Goal: Task Accomplishment & Management: Manage account settings

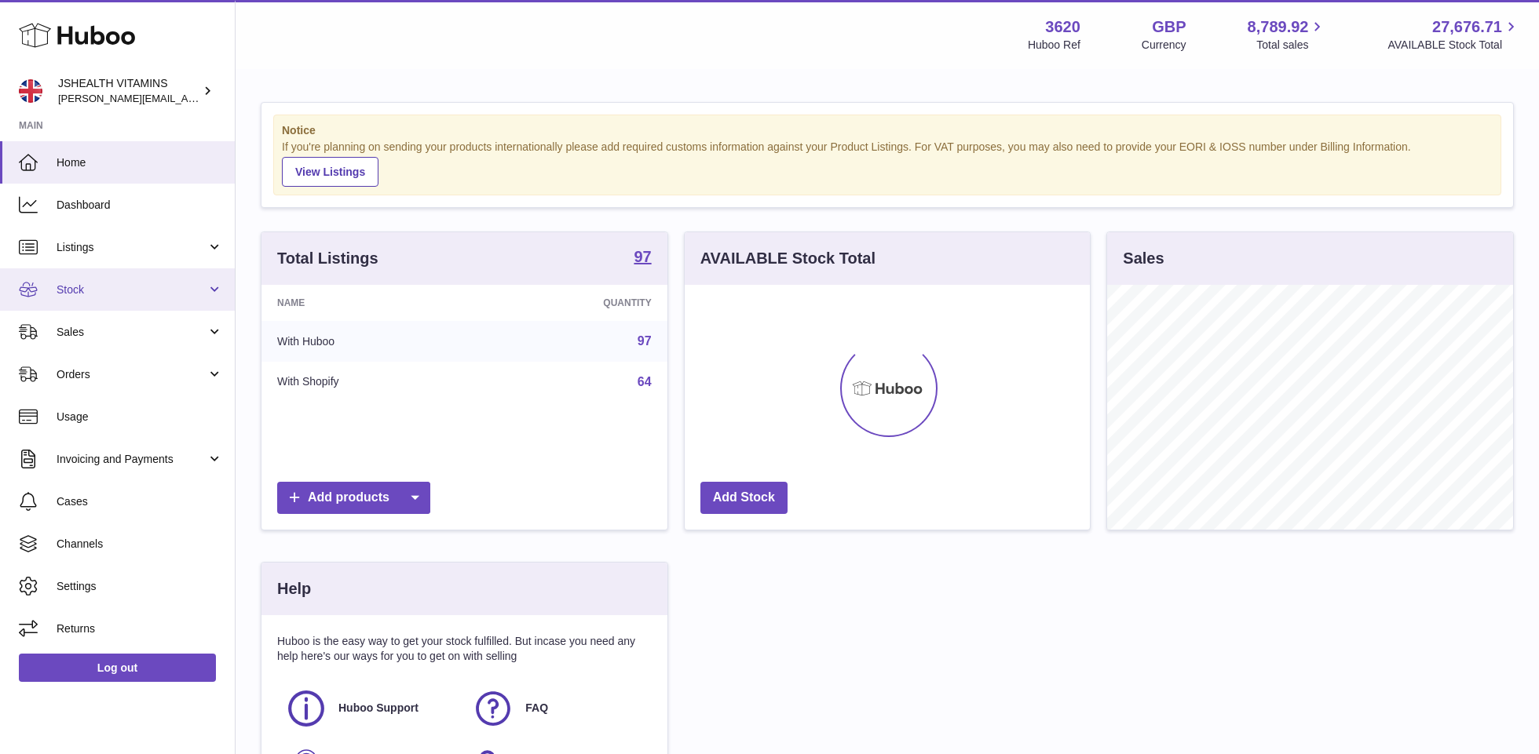
scroll to position [245, 406]
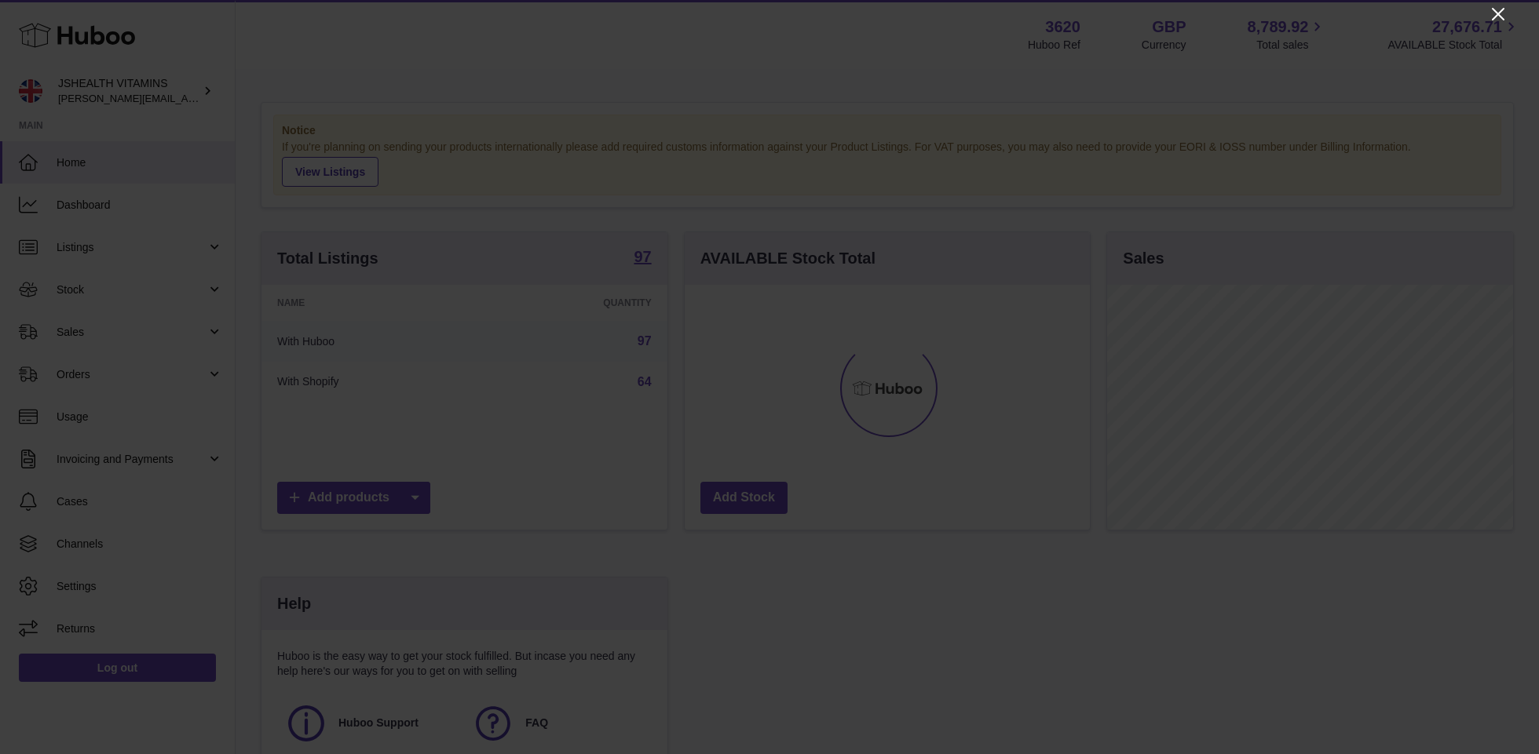
click at [1502, 19] on icon "Close" at bounding box center [1497, 14] width 13 height 13
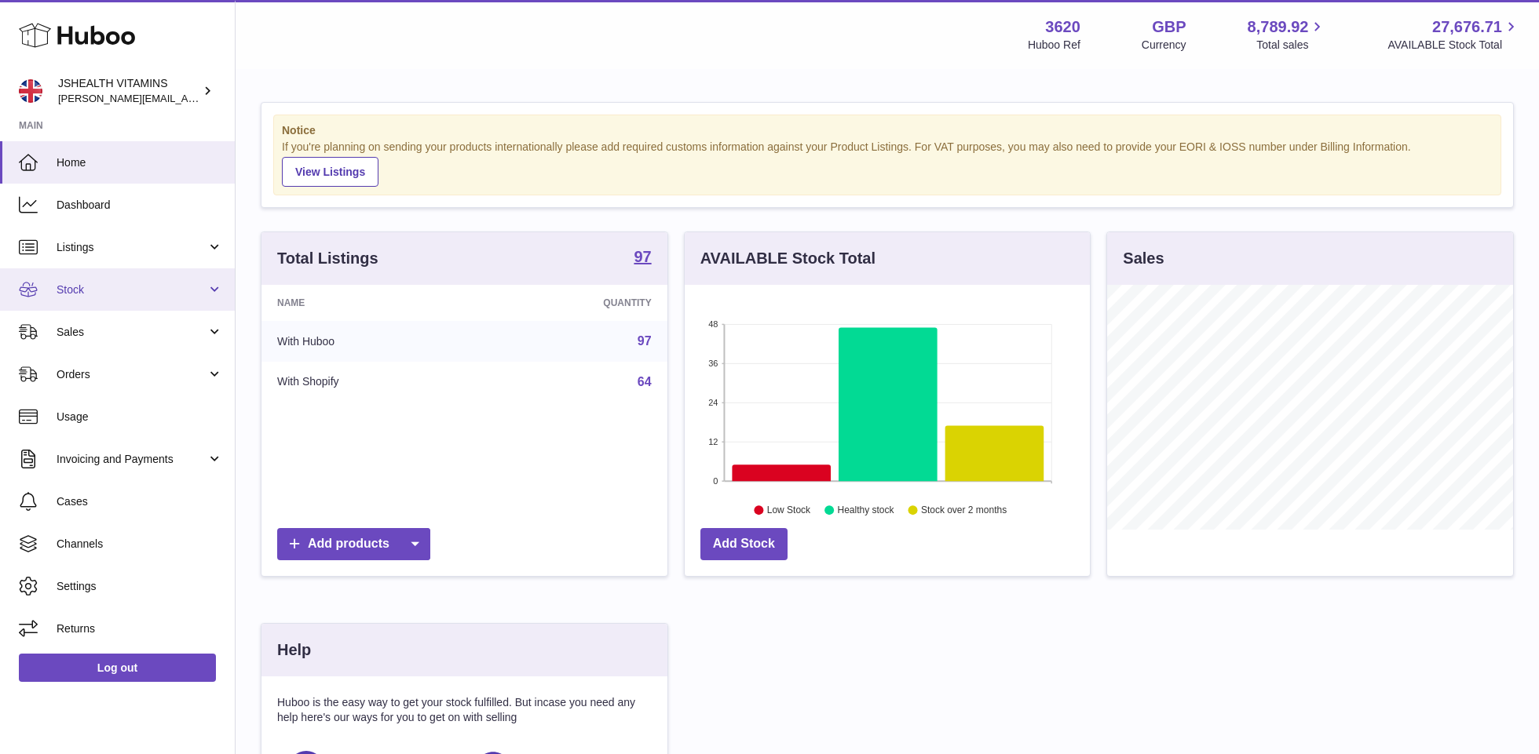
click at [115, 281] on link "Stock" at bounding box center [117, 289] width 235 height 42
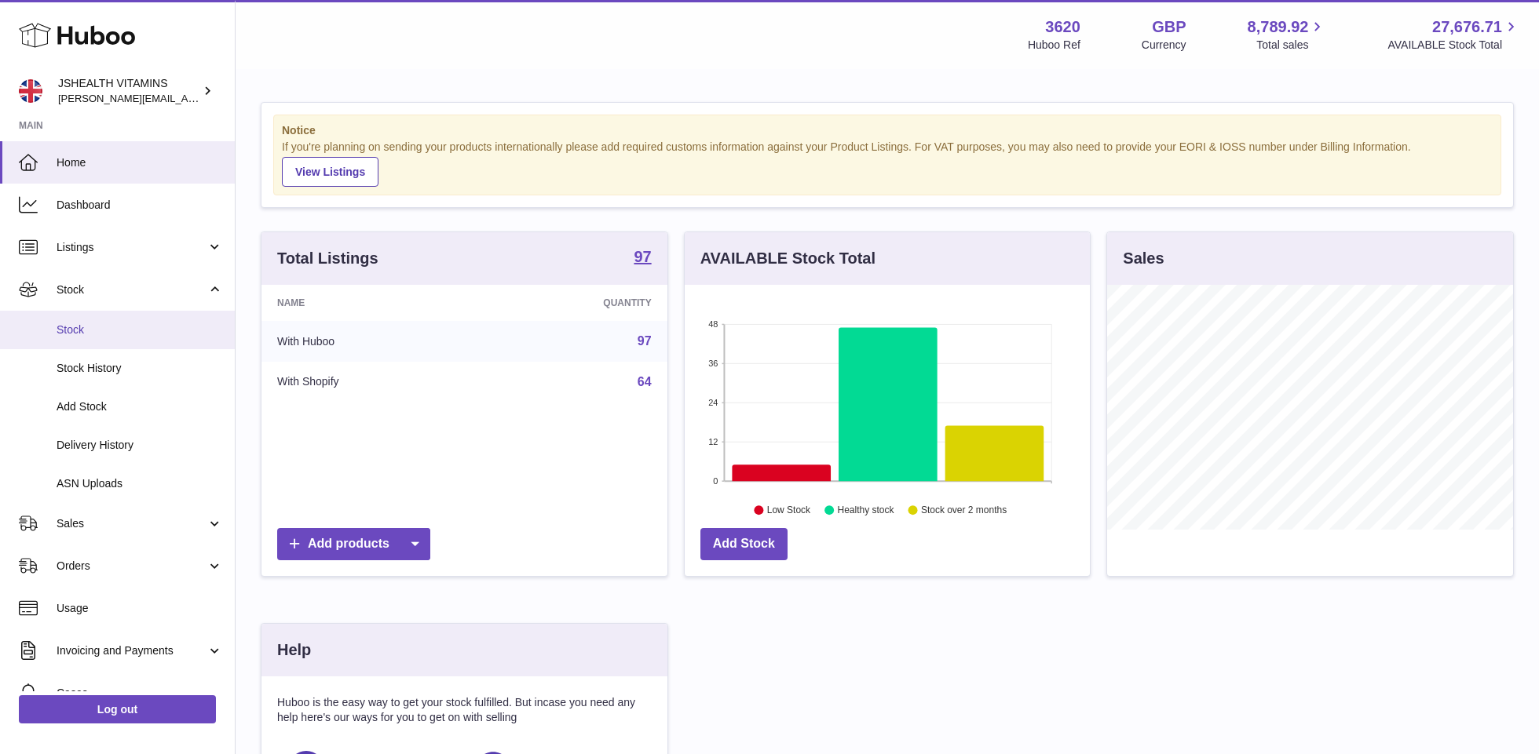
click at [111, 340] on link "Stock" at bounding box center [117, 330] width 235 height 38
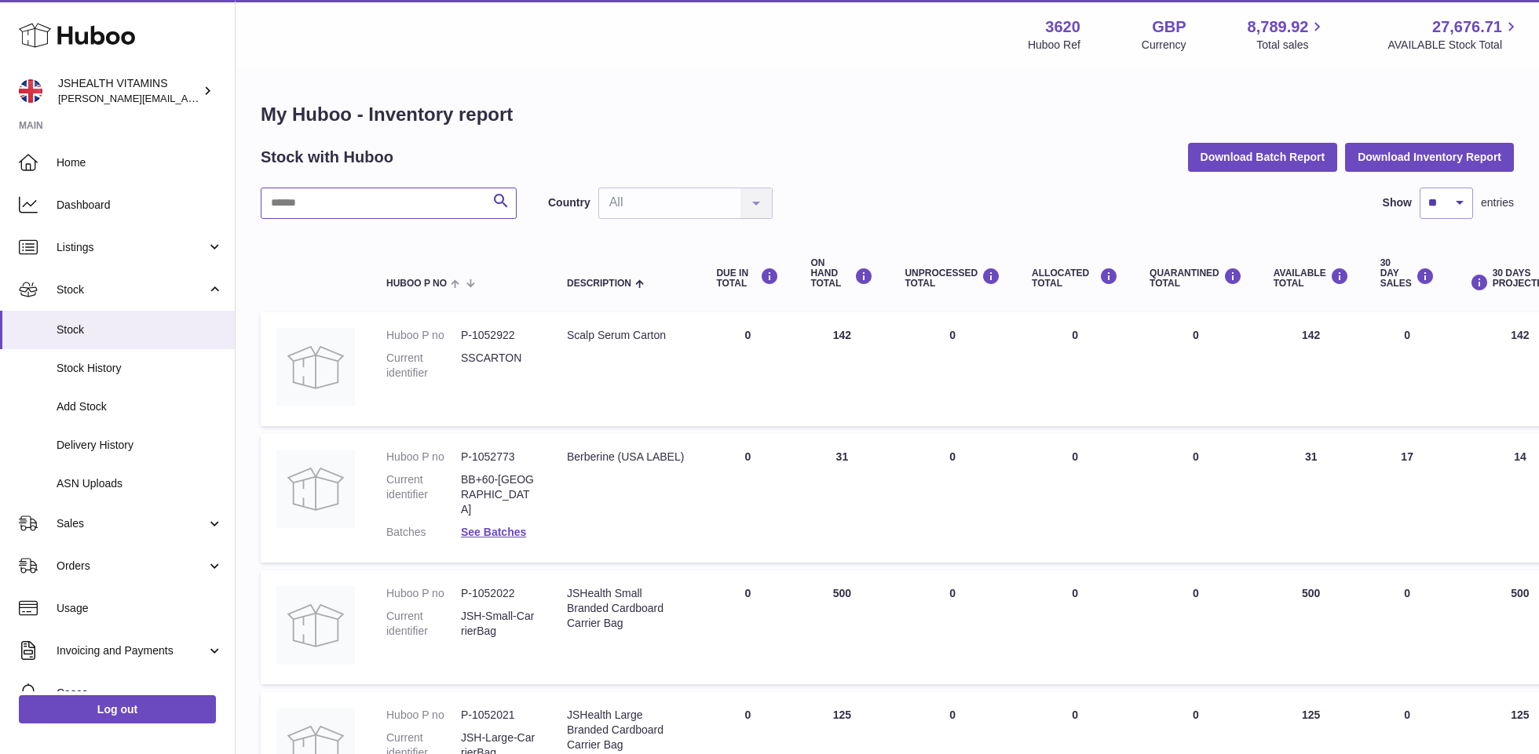
click at [401, 209] on input "text" at bounding box center [389, 203] width 256 height 31
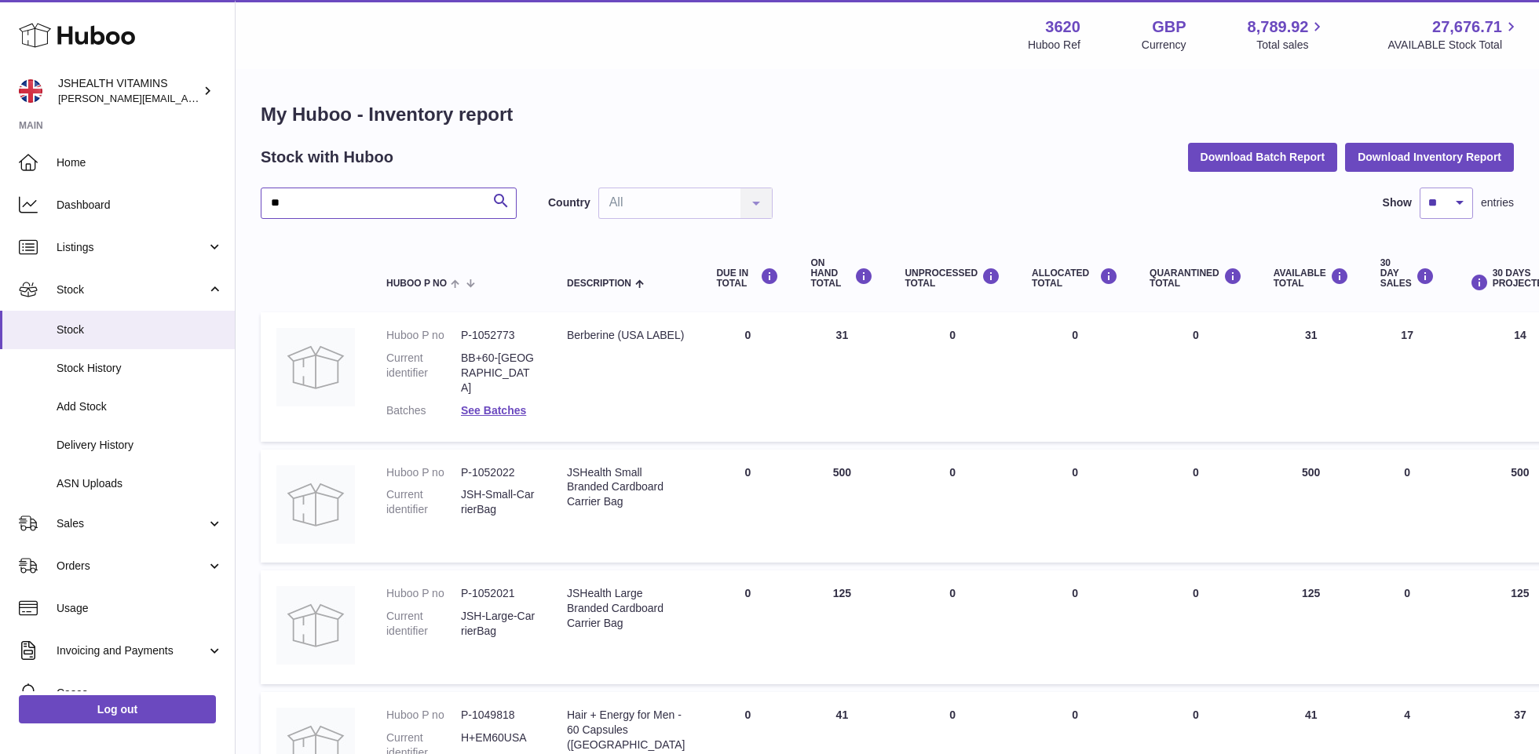
type input "*"
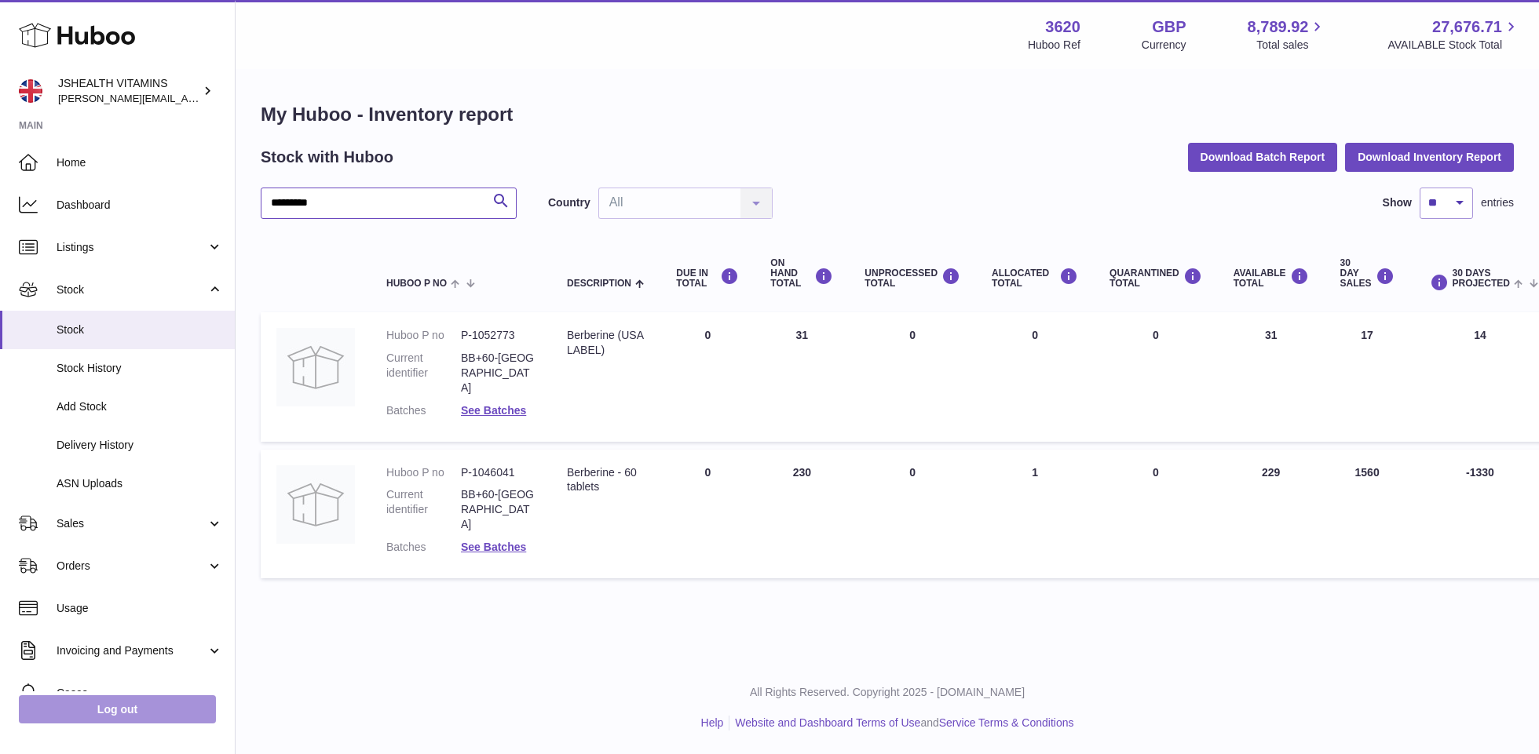
type input "*********"
click at [120, 717] on link "Log out" at bounding box center [117, 710] width 197 height 28
